Goal: Task Accomplishment & Management: Manage account settings

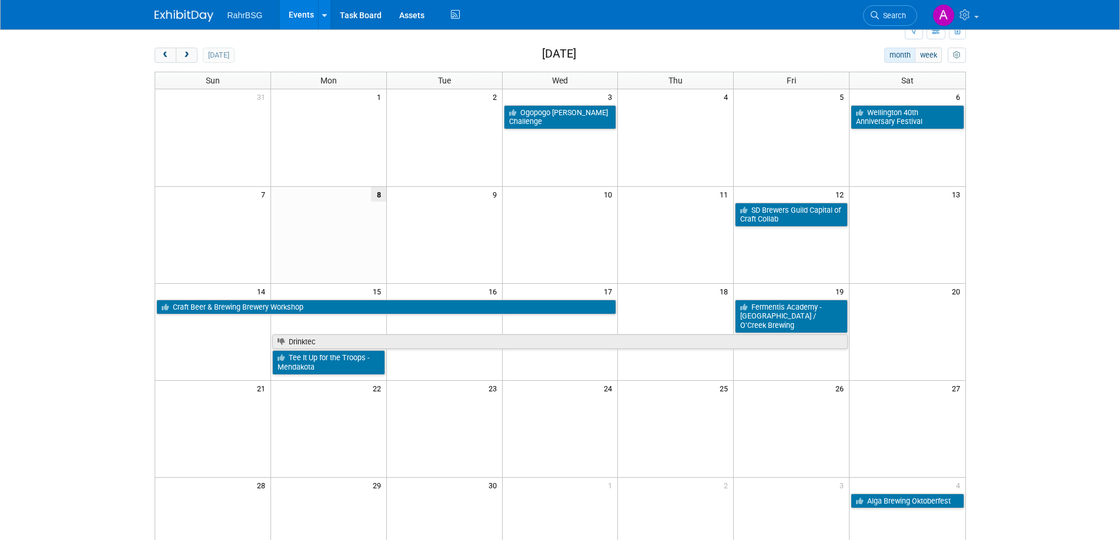
scroll to position [39, 0]
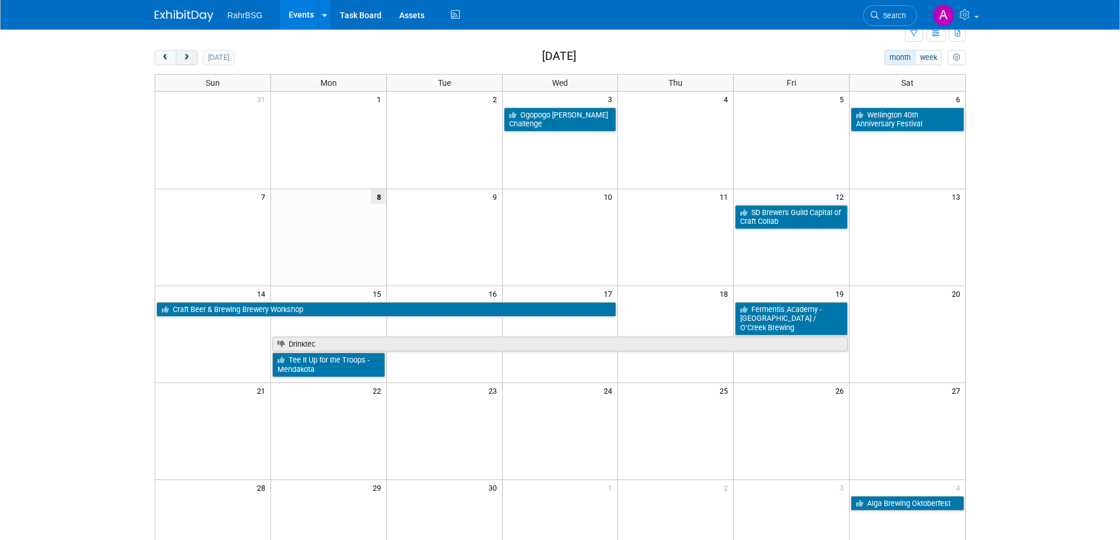
click at [191, 56] on button "next" at bounding box center [187, 57] width 22 height 15
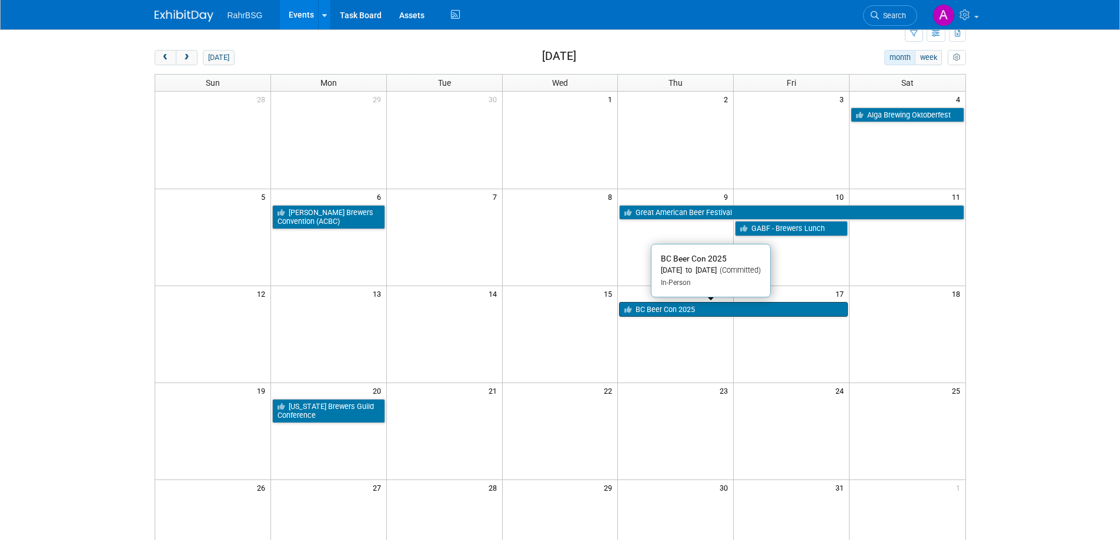
click at [665, 312] on link "BC Beer Con 2025" at bounding box center [733, 309] width 229 height 15
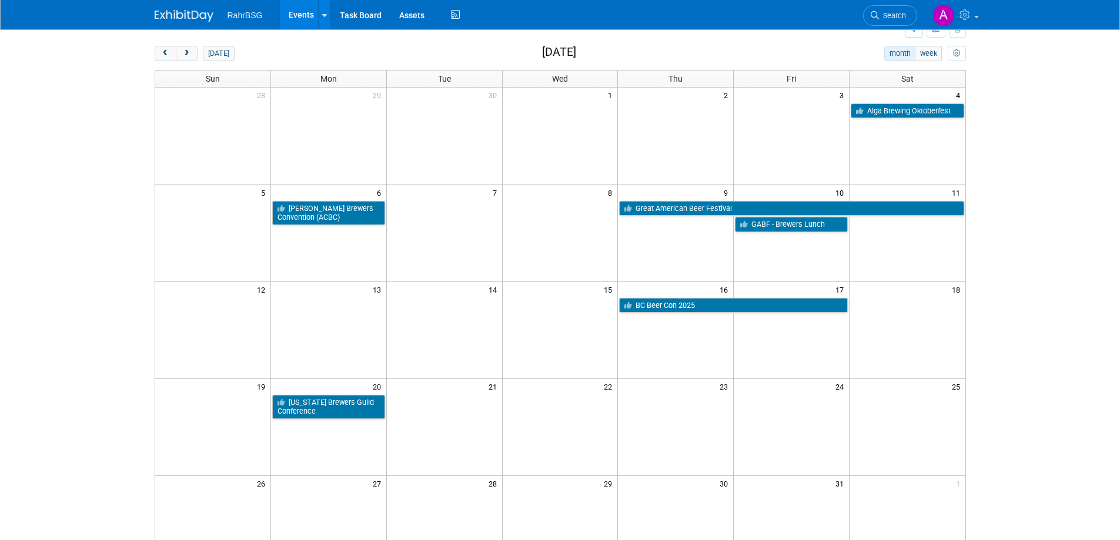
scroll to position [40, 0]
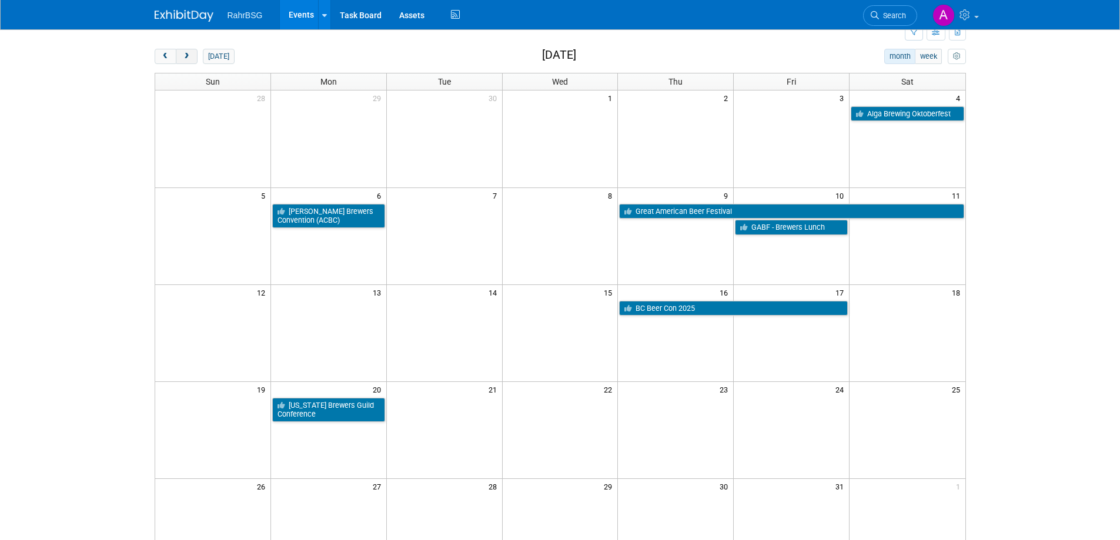
click at [188, 53] on span "next" at bounding box center [186, 57] width 9 height 8
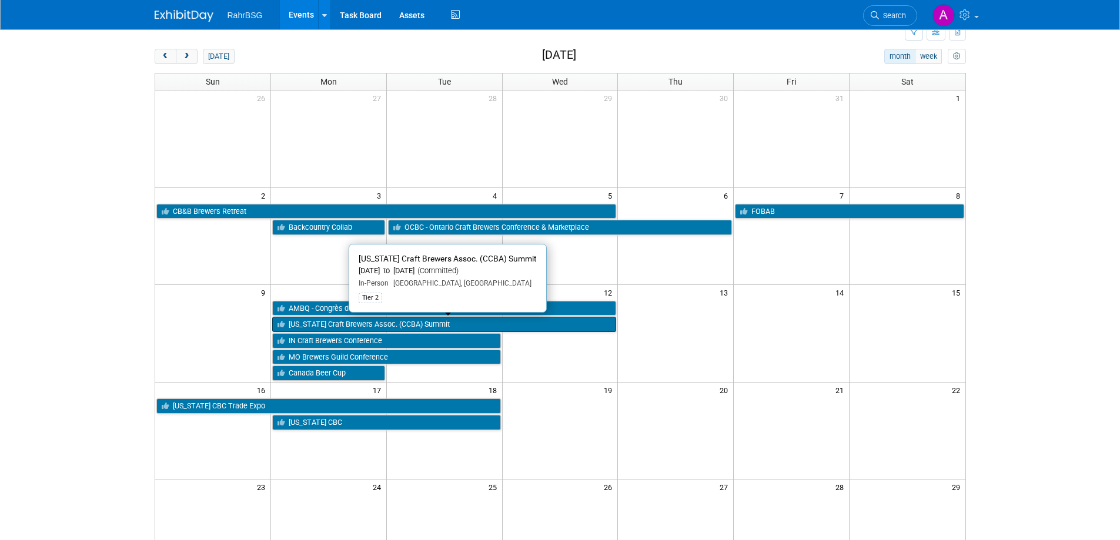
click at [322, 323] on link "[US_STATE] Craft Brewers Assoc. (CCBA) Summit" at bounding box center [444, 324] width 344 height 15
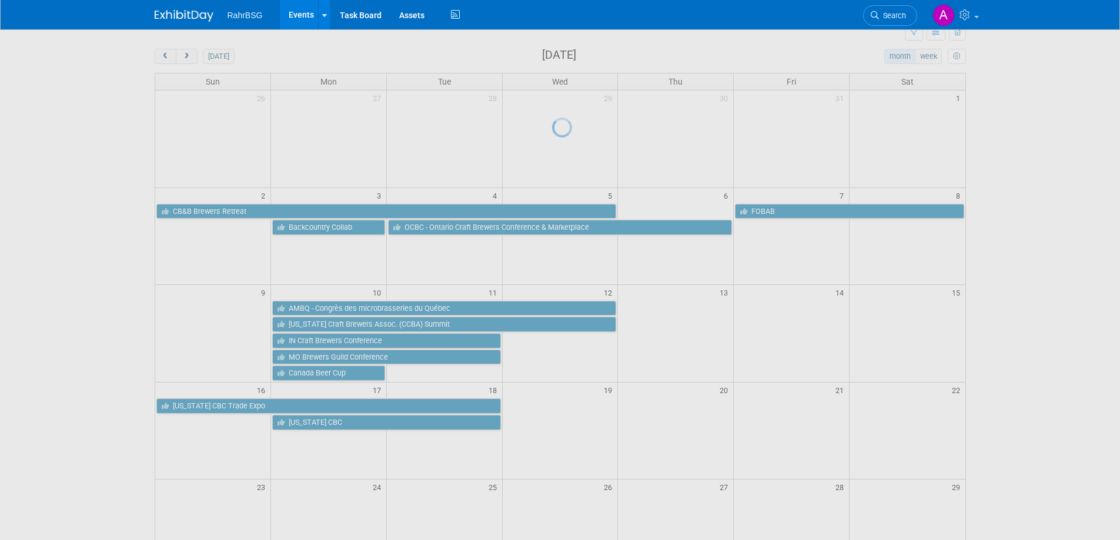
click at [552, 323] on div at bounding box center [560, 270] width 16 height 540
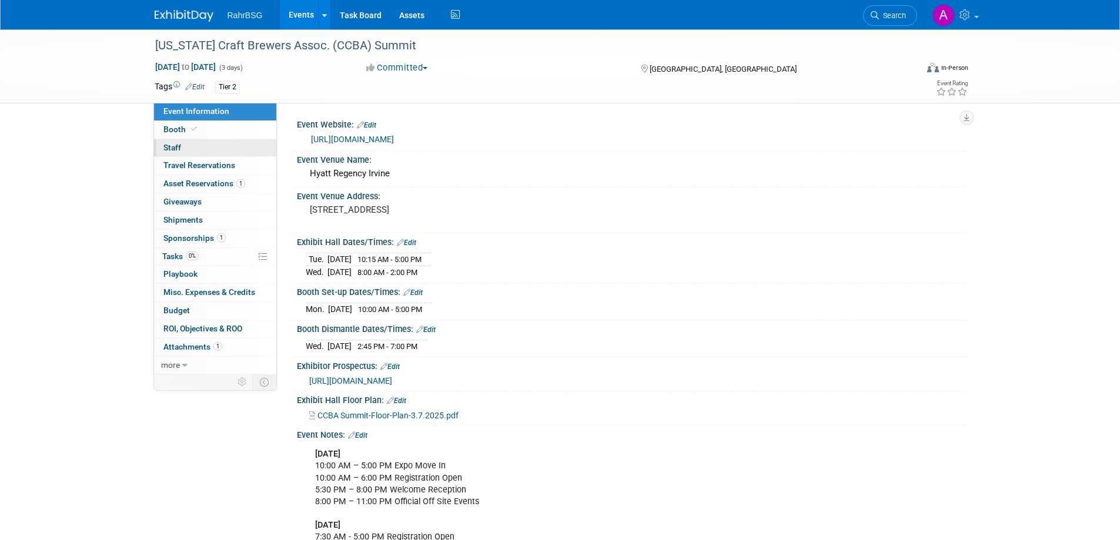
click at [176, 146] on span "Staff 0" at bounding box center [172, 147] width 18 height 9
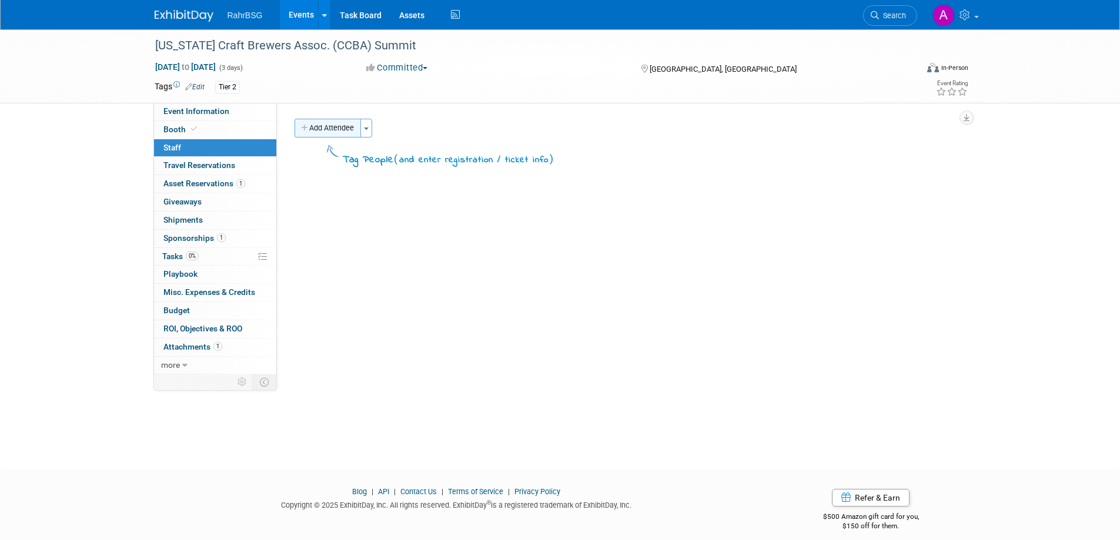
click at [317, 130] on button "Add Attendee" at bounding box center [327, 128] width 66 height 19
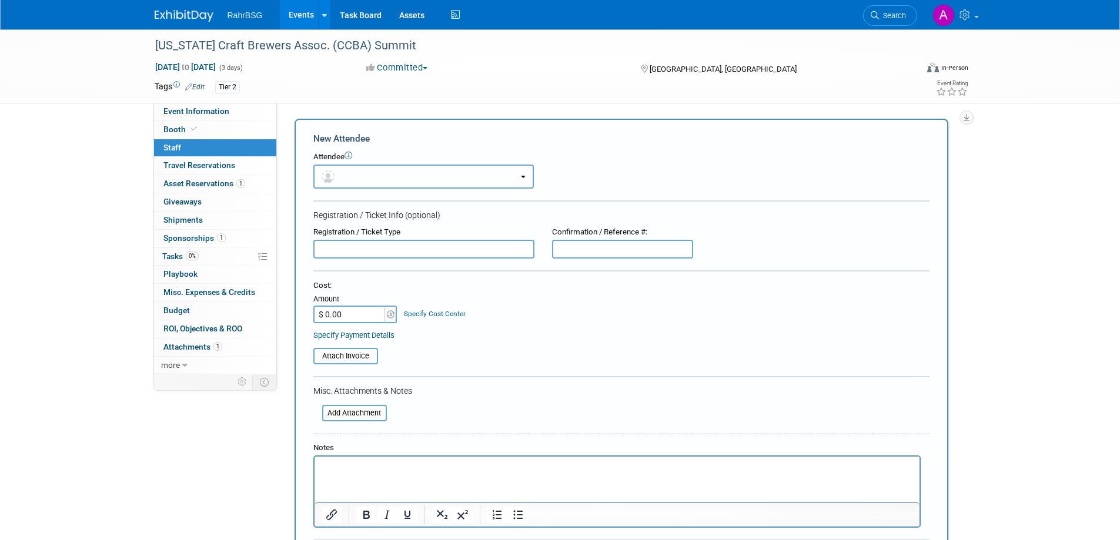
click at [353, 179] on button "button" at bounding box center [423, 177] width 220 height 24
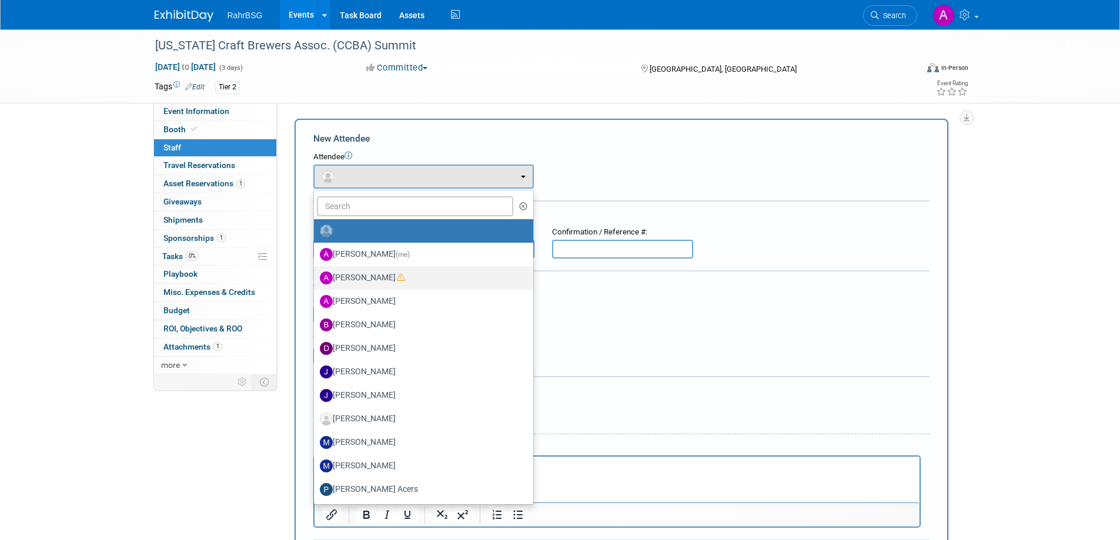
click at [384, 277] on label "[PERSON_NAME]" at bounding box center [421, 278] width 202 height 19
click at [316, 277] on input "[PERSON_NAME]" at bounding box center [312, 277] width 8 height 8
select select "8d7bfa72-48f6-4742-9252-1a421e7074c1"
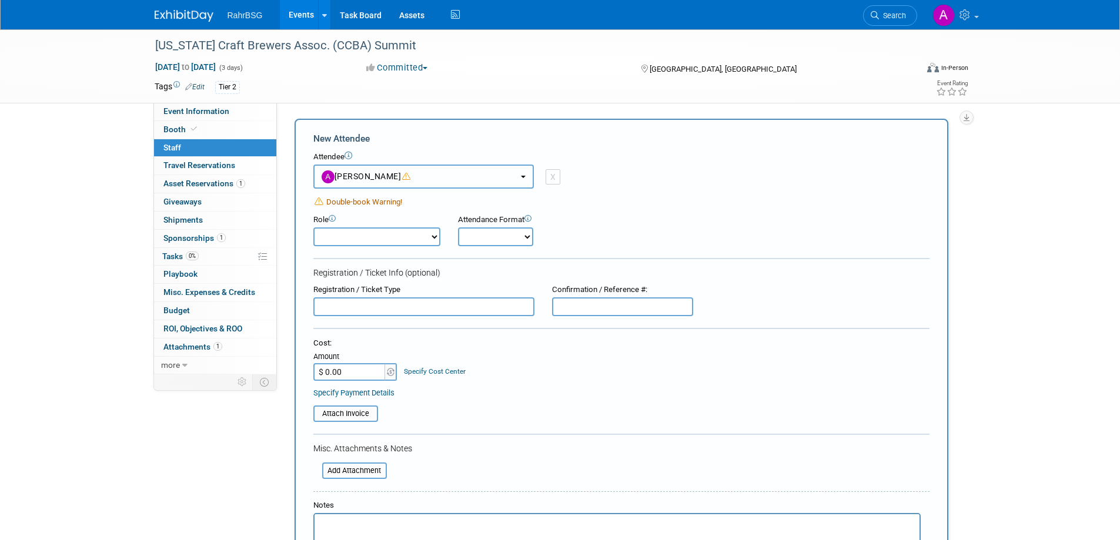
click at [527, 180] on button "[PERSON_NAME]" at bounding box center [423, 177] width 220 height 24
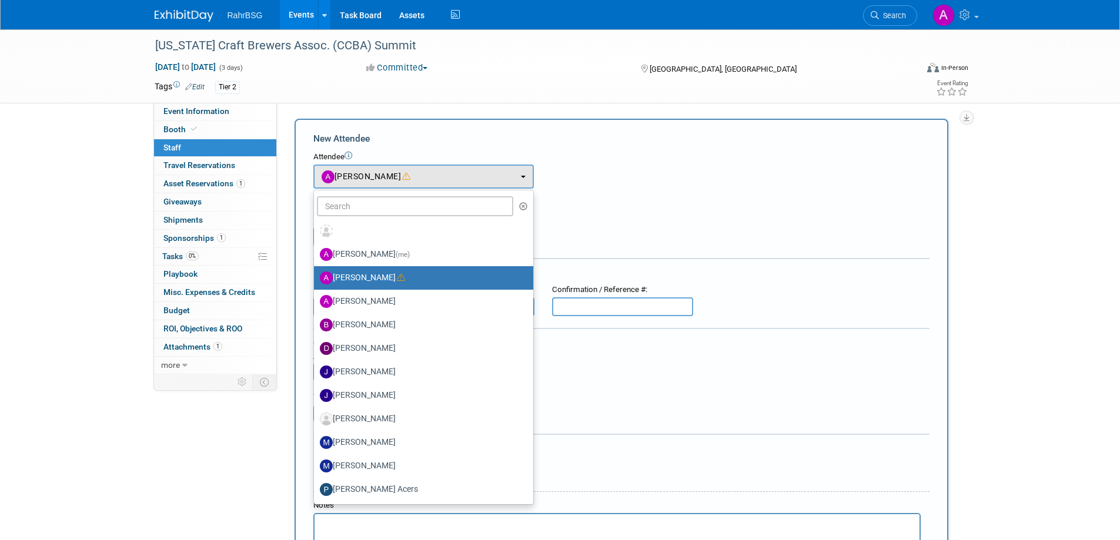
click at [300, 17] on link "Events" at bounding box center [301, 14] width 43 height 29
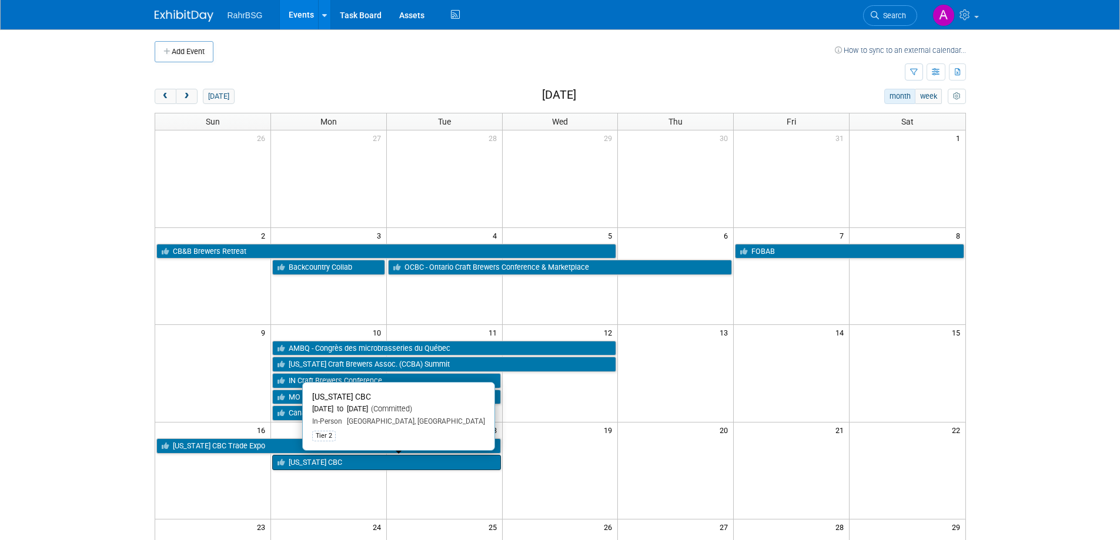
click at [308, 462] on link "[US_STATE] CBC" at bounding box center [386, 462] width 229 height 15
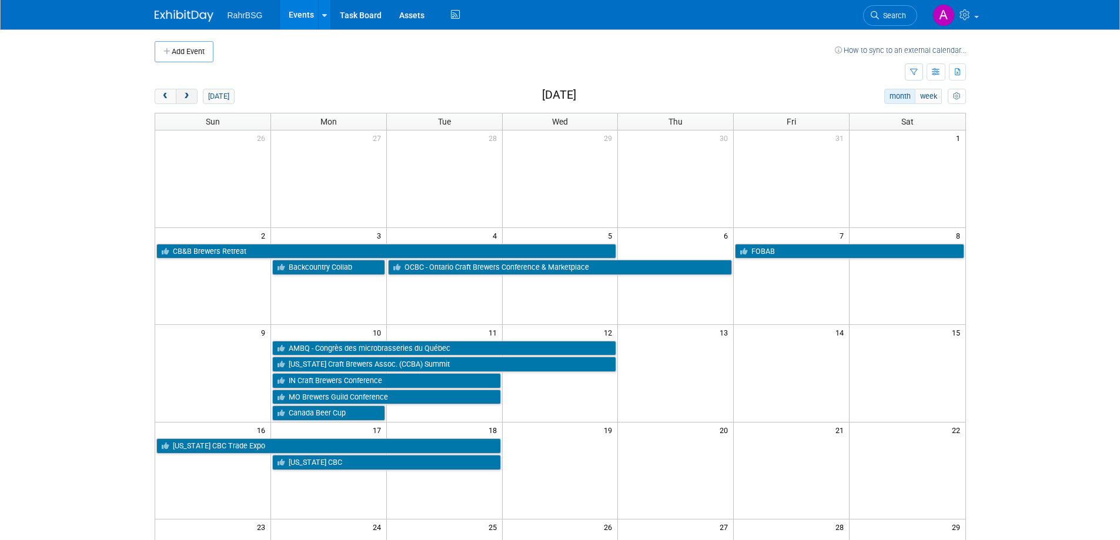
click at [188, 93] on span "next" at bounding box center [186, 97] width 9 height 8
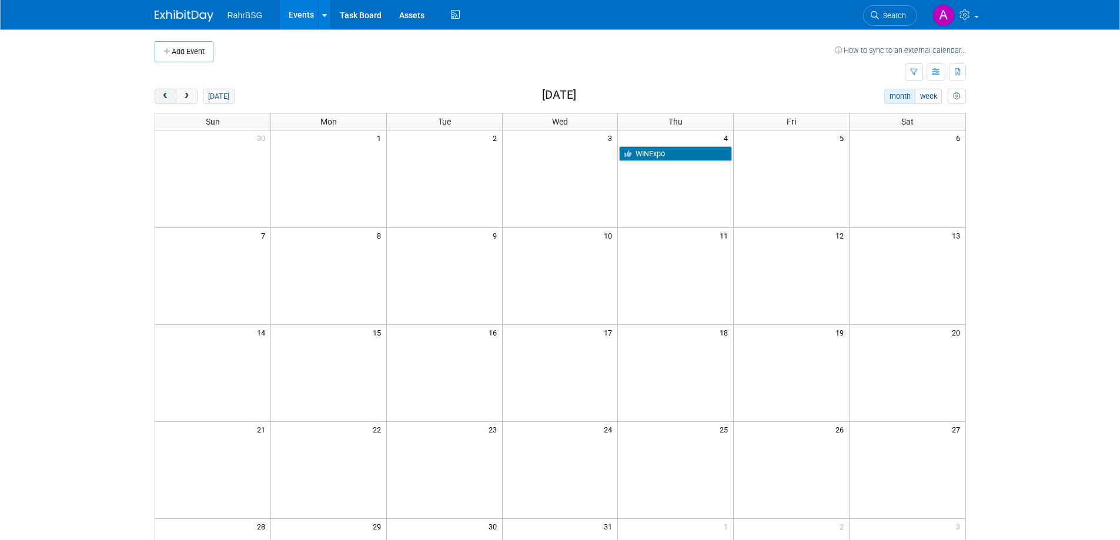
click at [167, 98] on span "prev" at bounding box center [165, 97] width 9 height 8
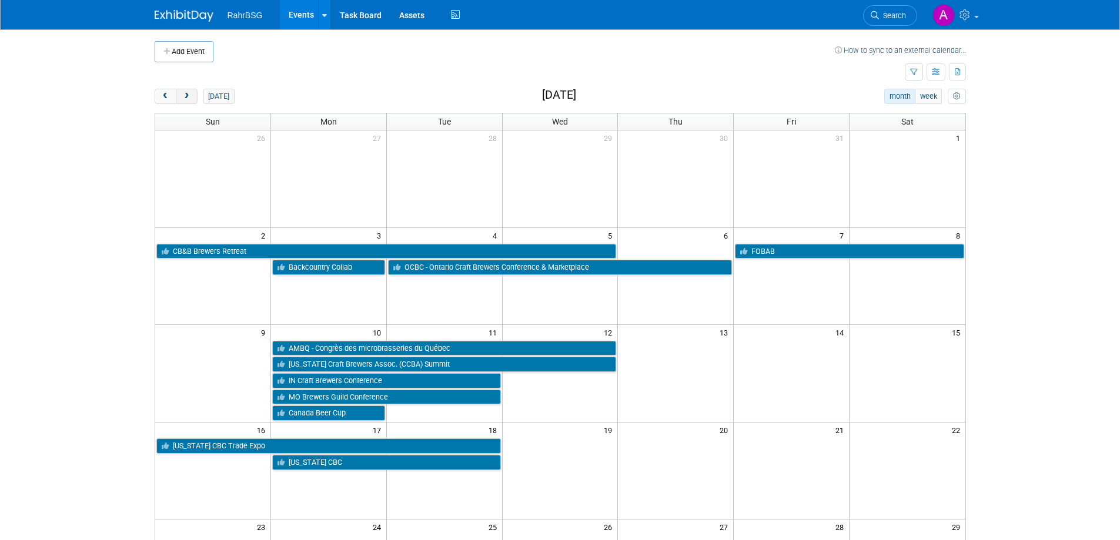
click at [183, 99] on span "next" at bounding box center [186, 97] width 9 height 8
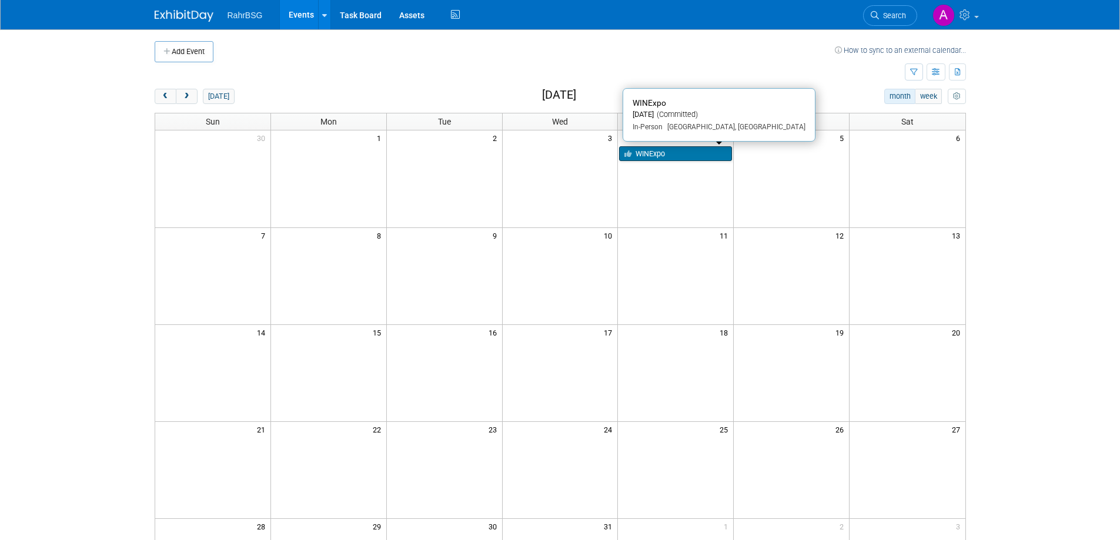
click at [675, 156] on link "WINExpo" at bounding box center [675, 153] width 113 height 15
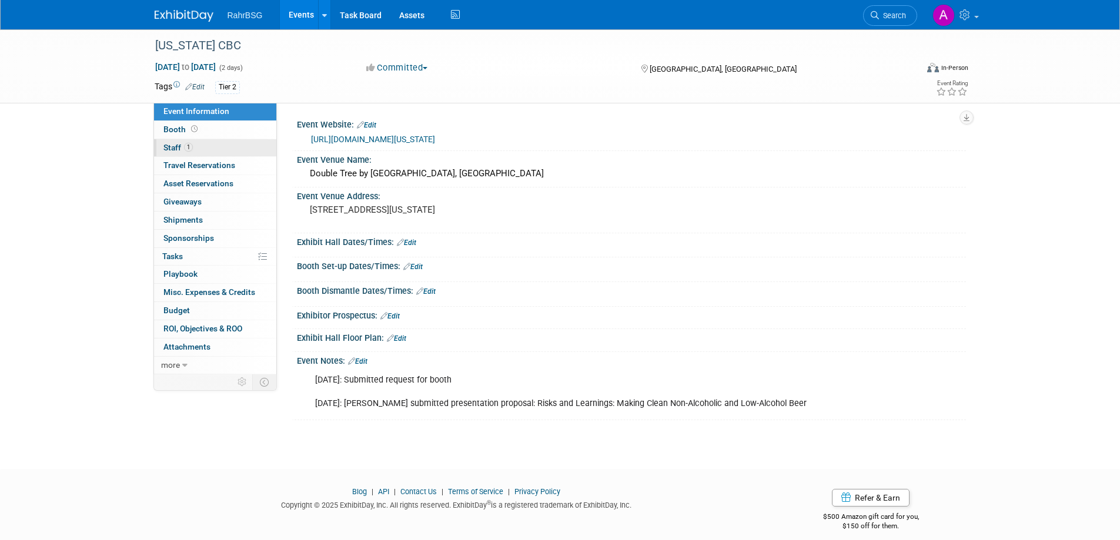
click at [178, 148] on span "Staff 1" at bounding box center [177, 147] width 29 height 9
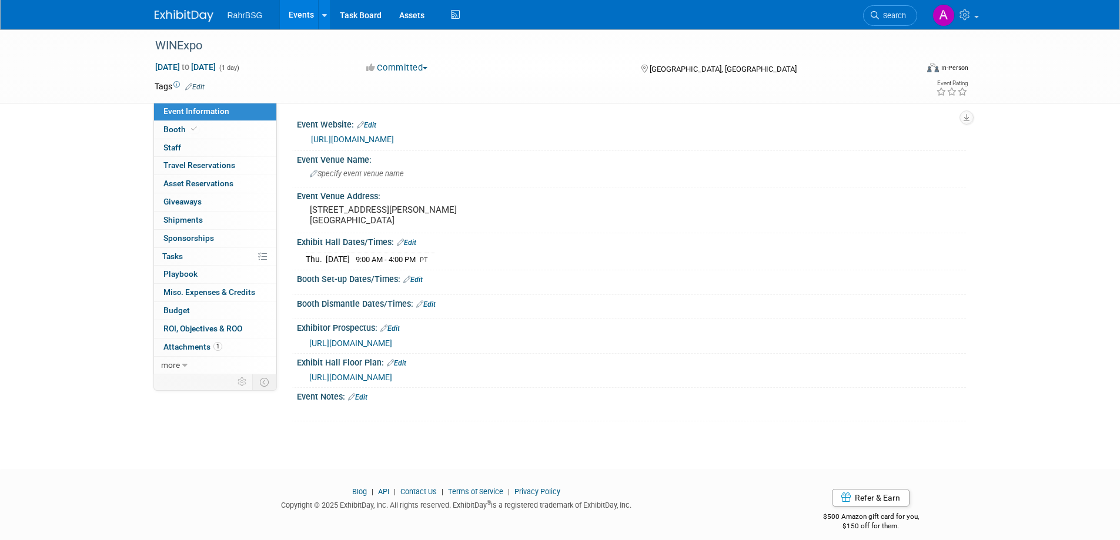
click at [304, 11] on link "Events" at bounding box center [301, 14] width 43 height 29
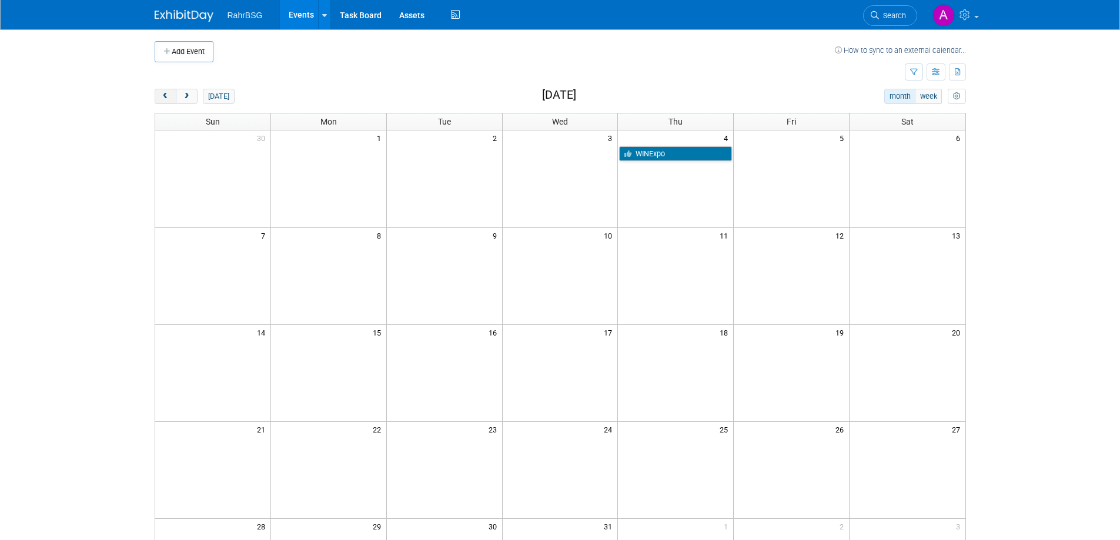
click at [165, 99] on span "prev" at bounding box center [165, 97] width 9 height 8
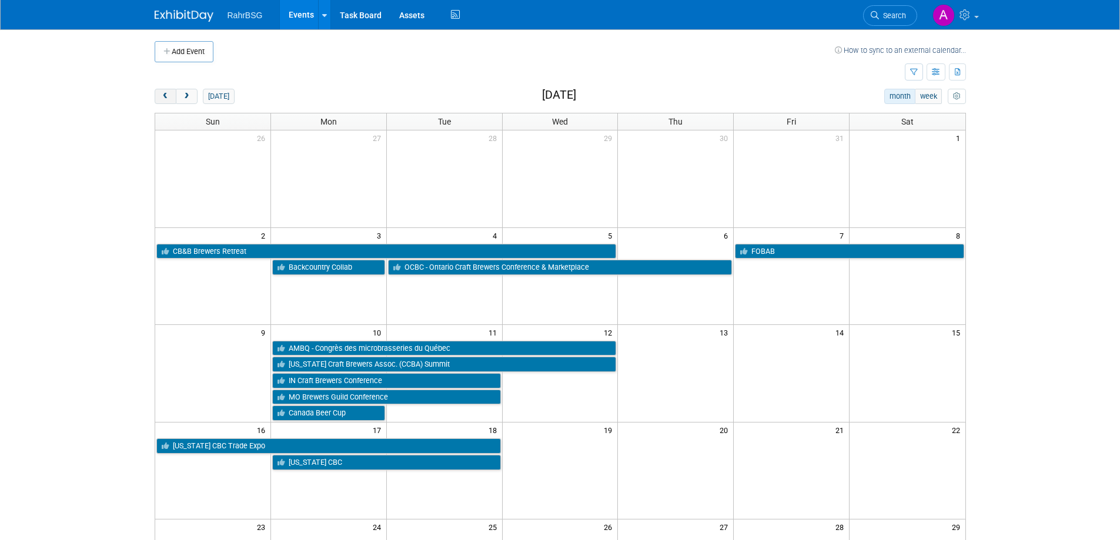
click at [165, 99] on span "prev" at bounding box center [165, 97] width 9 height 8
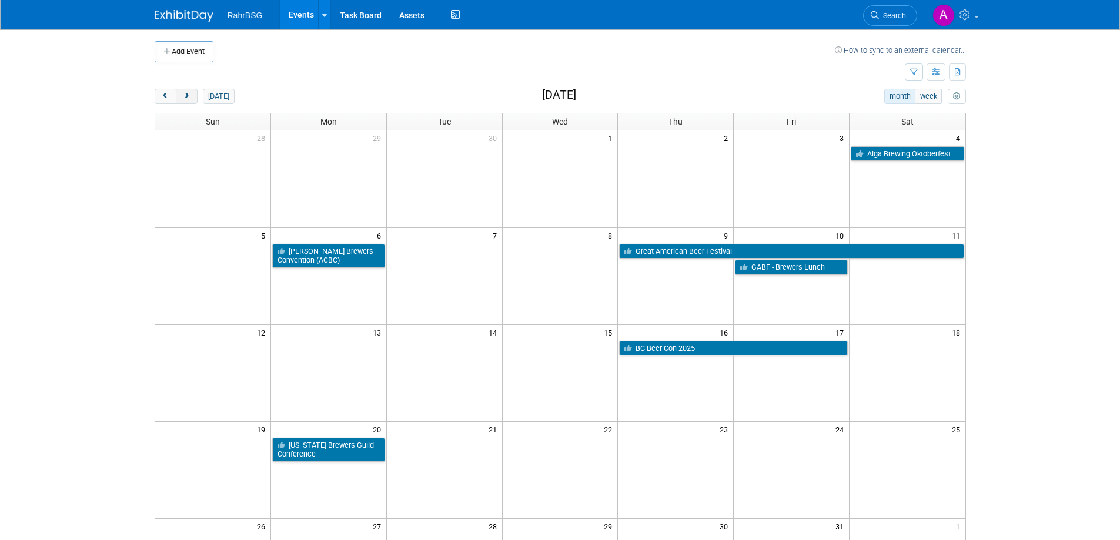
click at [194, 97] on button "next" at bounding box center [187, 96] width 22 height 15
